Goal: Task Accomplishment & Management: Manage account settings

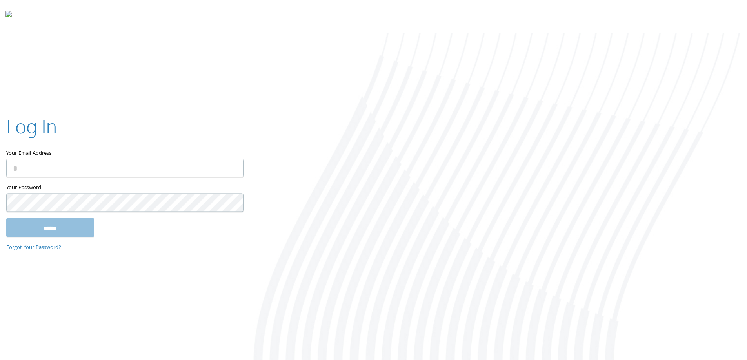
paste input "**********"
type input "**********"
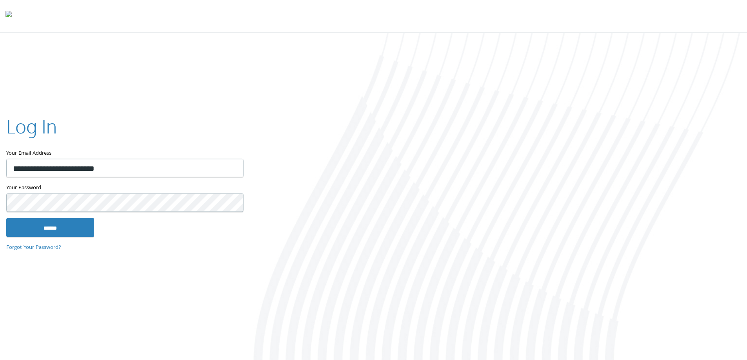
click at [6, 218] on input "******" at bounding box center [50, 227] width 88 height 19
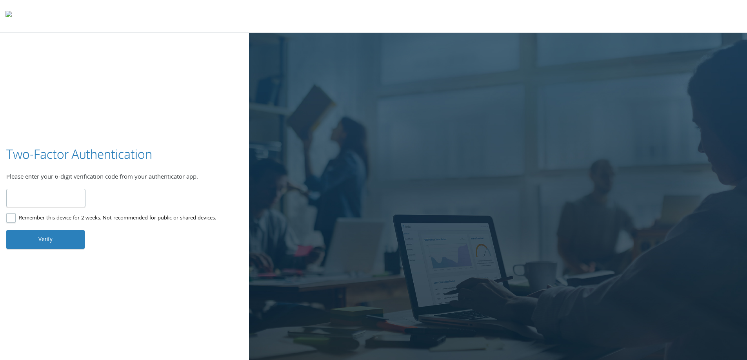
type input "******"
